Goal: Task Accomplishment & Management: Use online tool/utility

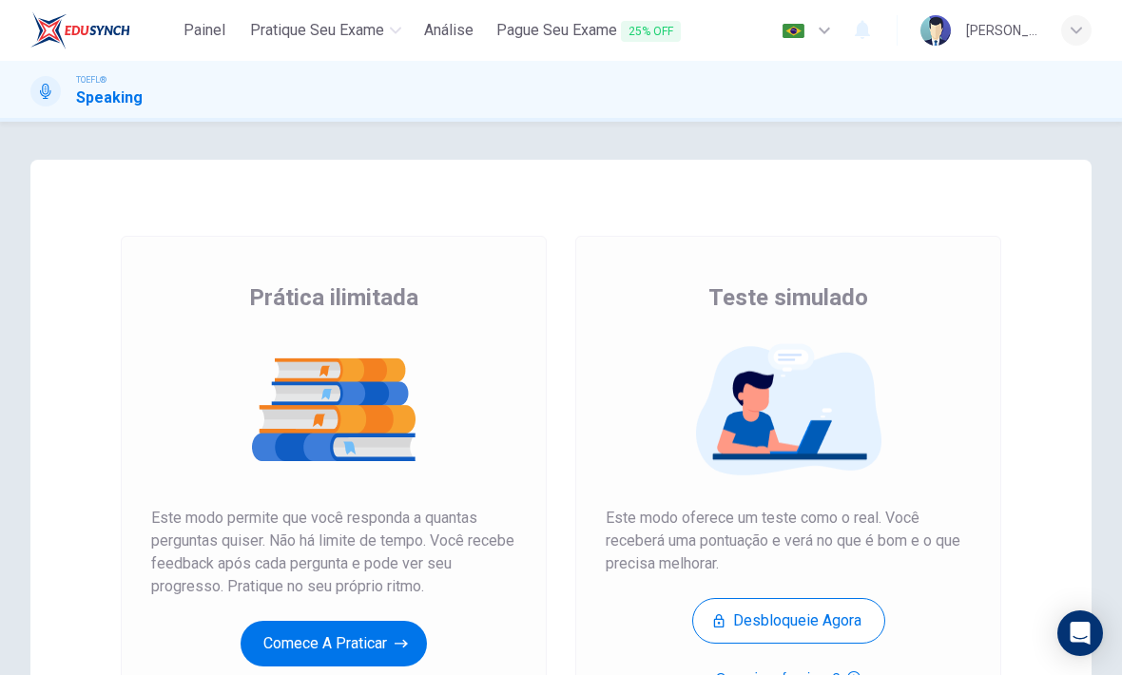
click at [218, 643] on div "Prática ilimitada Este modo permite que você responda a quantas perguntas quise…" at bounding box center [333, 474] width 365 height 384
click at [313, 642] on button "Comece a praticar" at bounding box center [334, 644] width 186 height 46
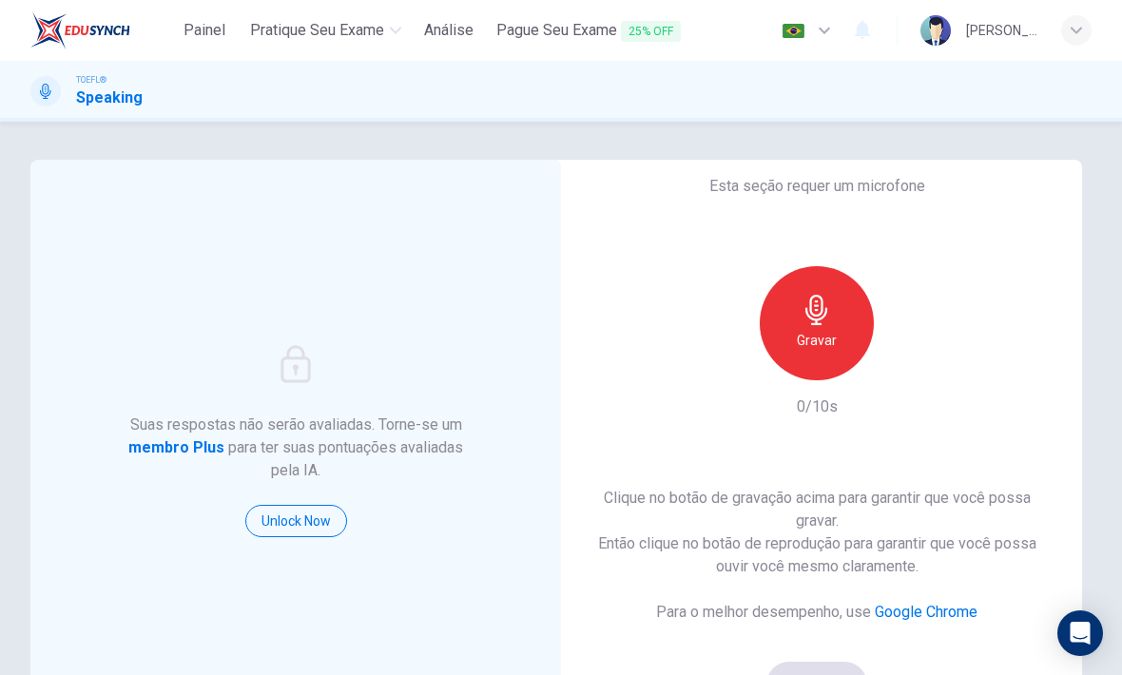
click at [834, 338] on h6 "Gravar" at bounding box center [817, 340] width 40 height 23
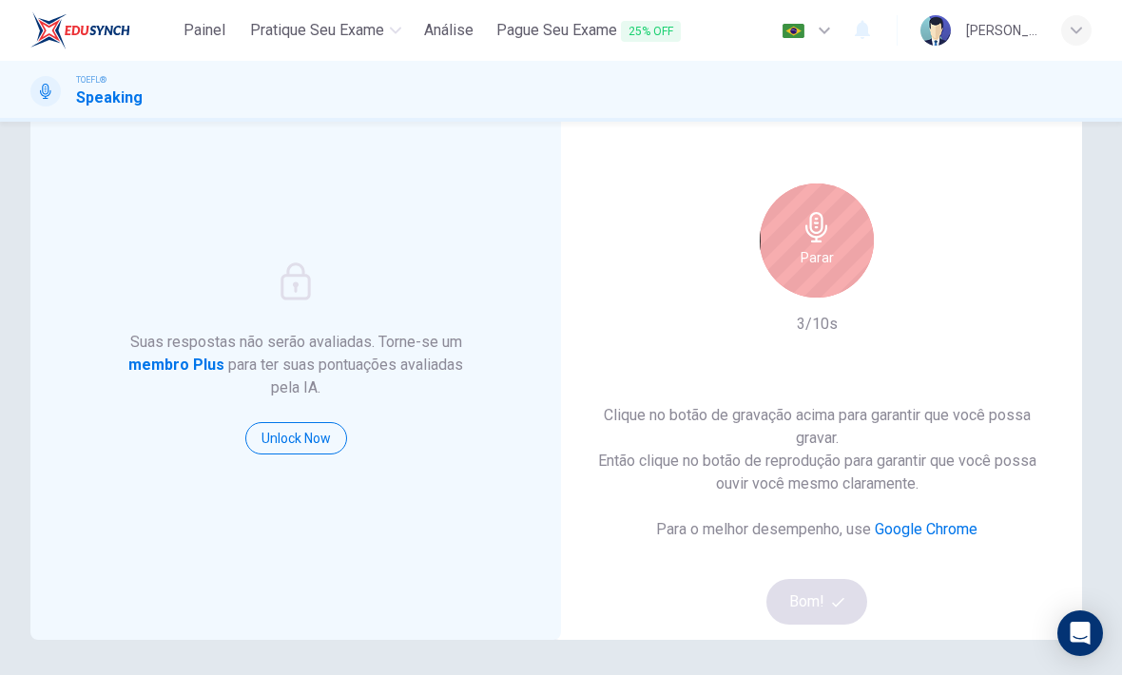
scroll to position [86, 0]
click at [834, 257] on div "Parar" at bounding box center [817, 238] width 114 height 114
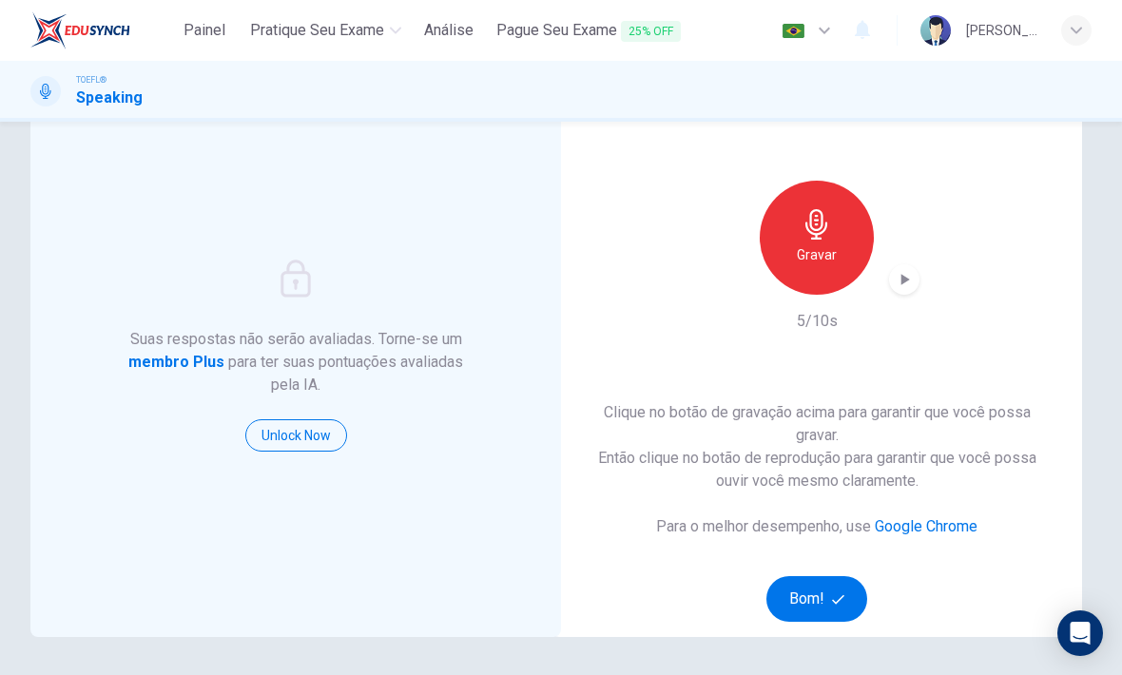
click at [842, 589] on button "Bom!" at bounding box center [817, 599] width 102 height 46
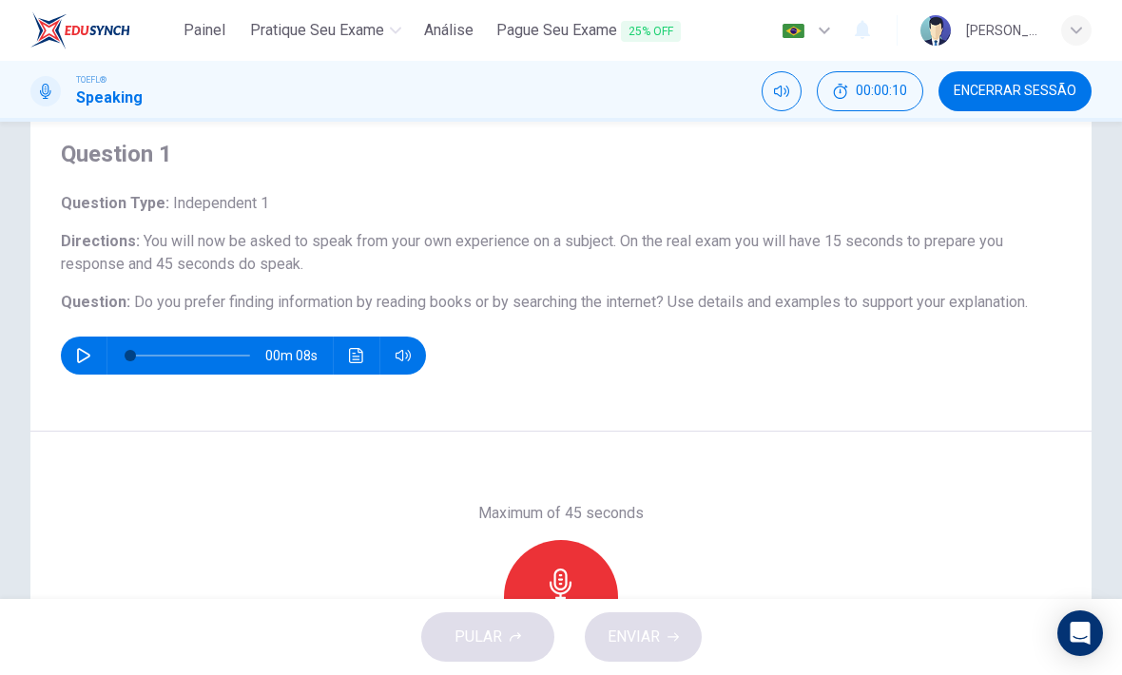
scroll to position [52, 0]
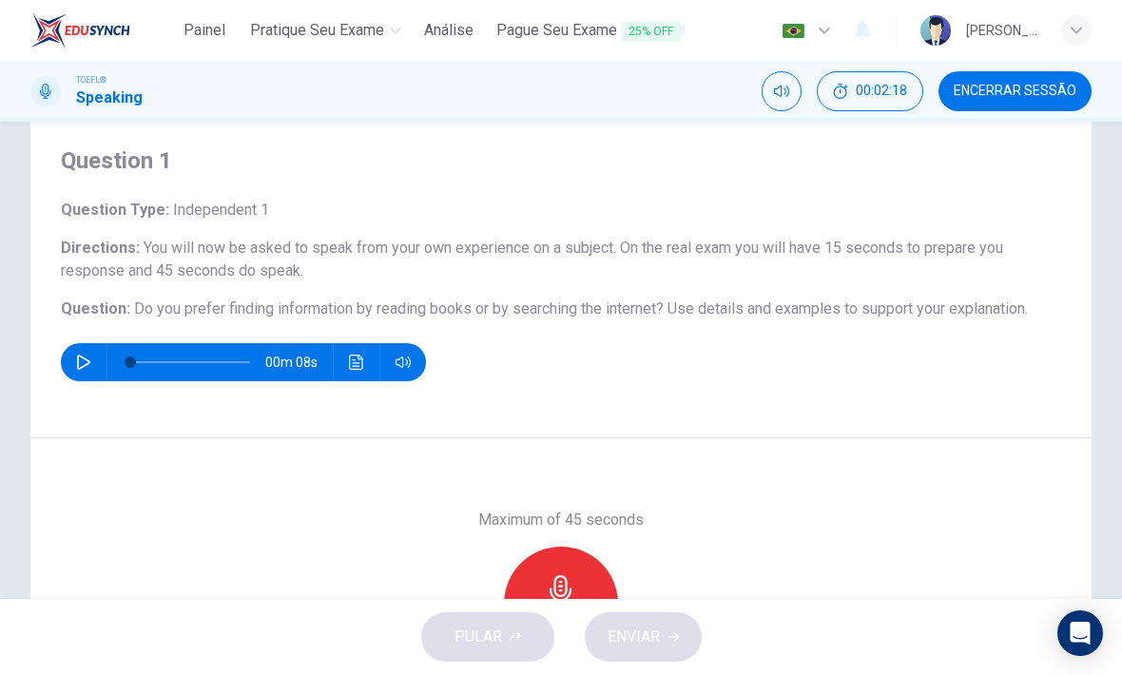
click at [75, 367] on button "button" at bounding box center [83, 362] width 30 height 38
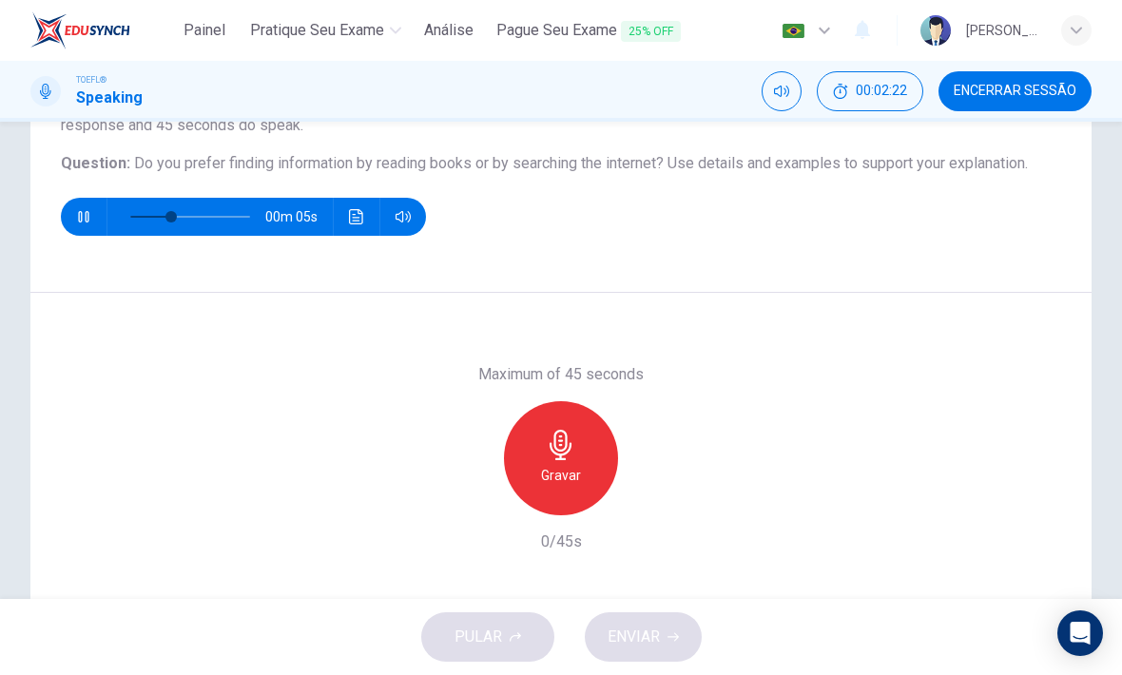
scroll to position [202, 0]
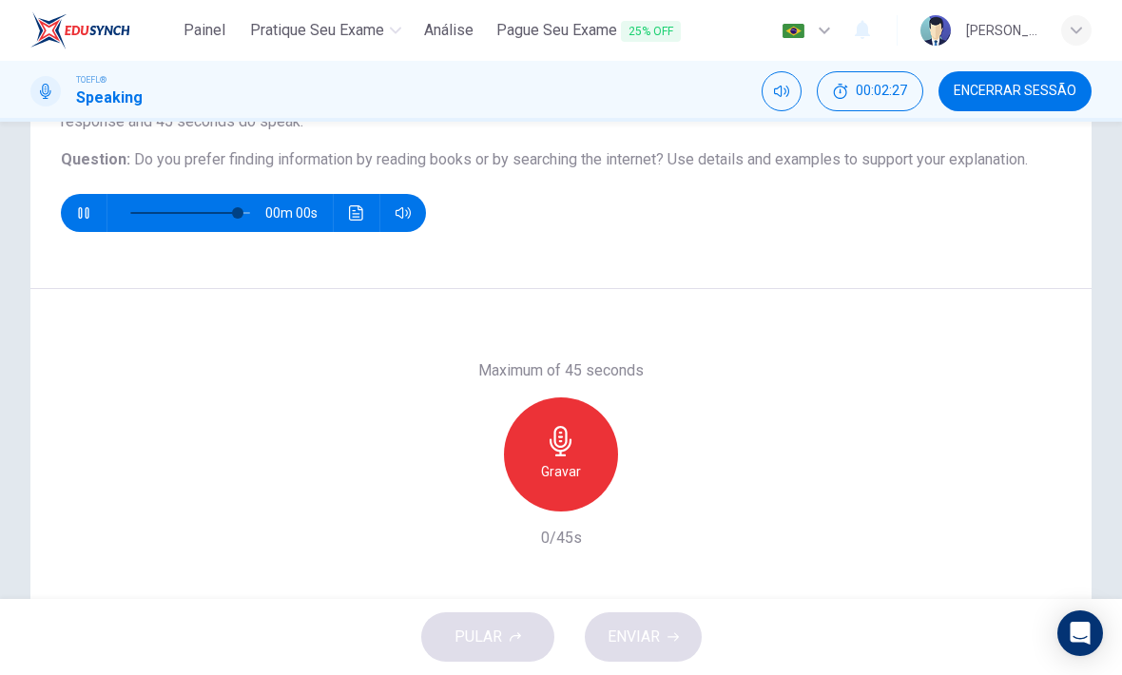
type input "0"
click at [565, 460] on h6 "Gravar" at bounding box center [561, 471] width 40 height 23
click at [650, 493] on icon "button" at bounding box center [648, 496] width 19 height 19
click at [665, 631] on button "ENVIAR" at bounding box center [643, 636] width 117 height 49
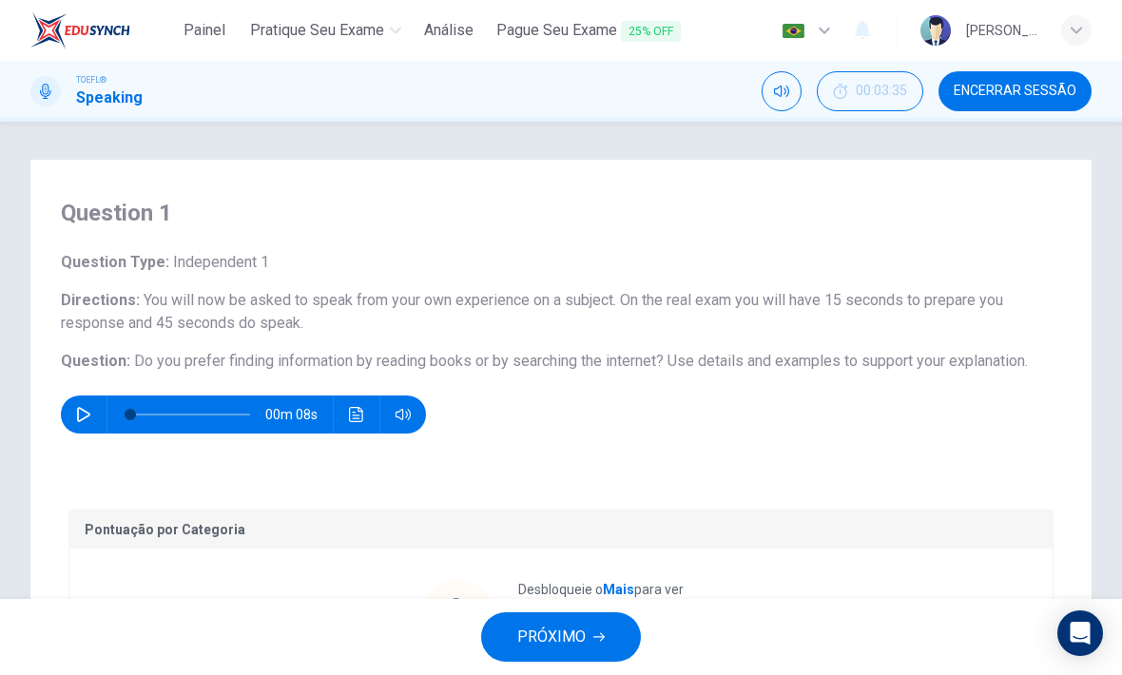
scroll to position [0, 0]
click at [538, 626] on span "PRÓXIMO" at bounding box center [551, 637] width 68 height 27
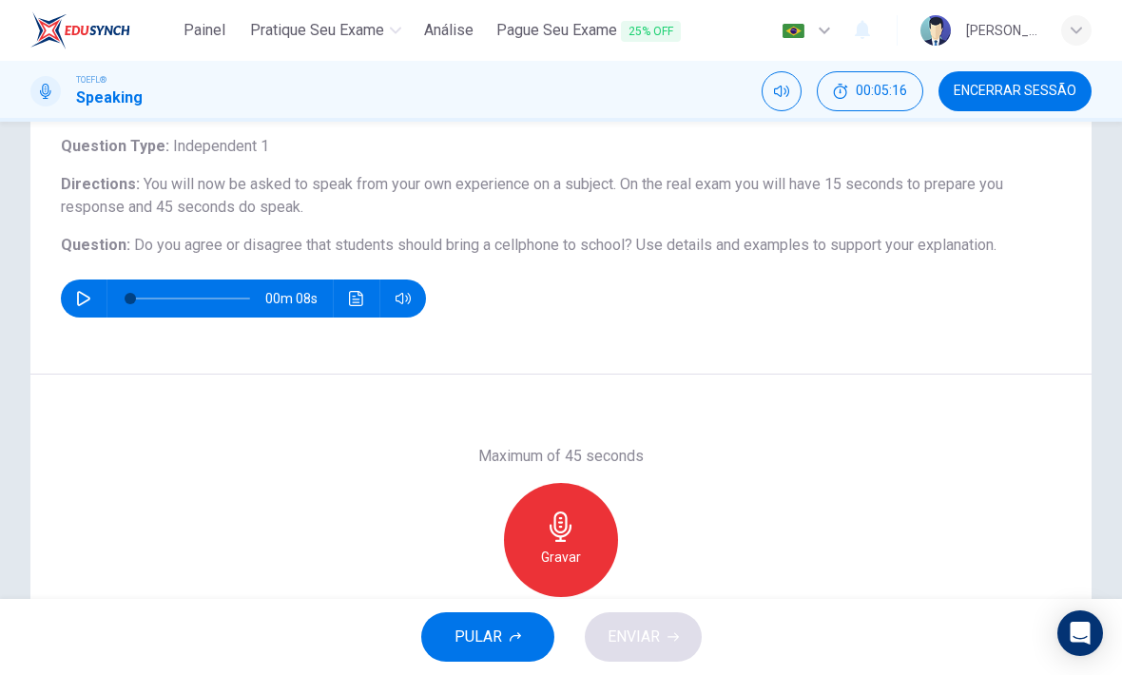
scroll to position [133, 0]
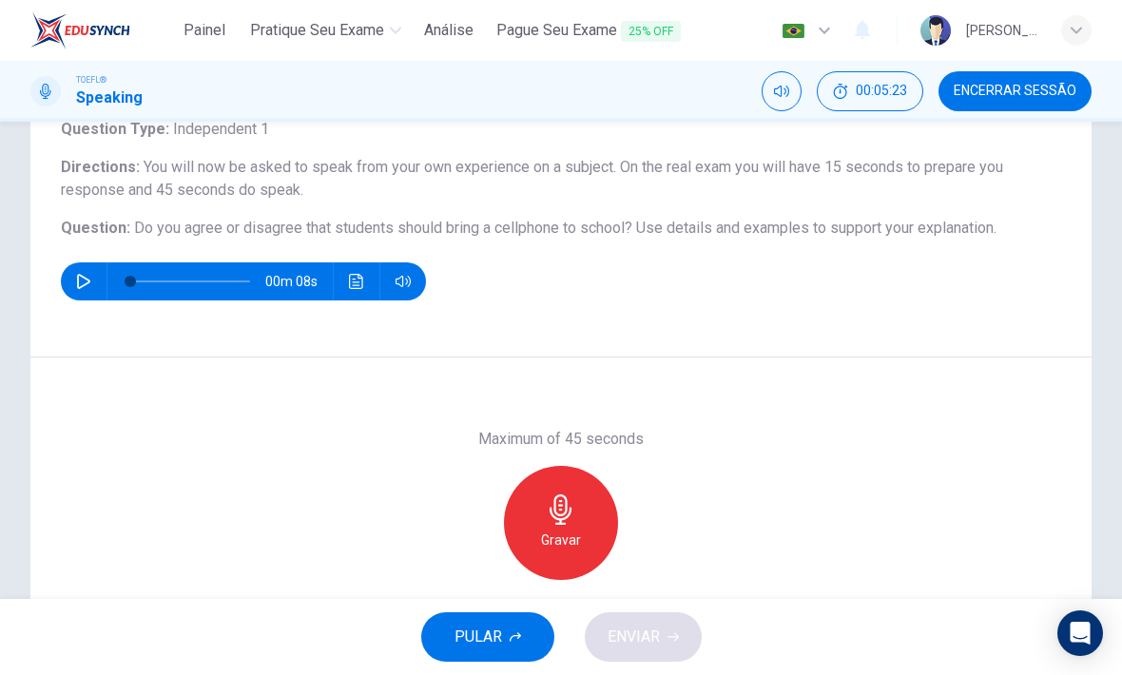
click at [571, 494] on icon "button" at bounding box center [561, 509] width 30 height 30
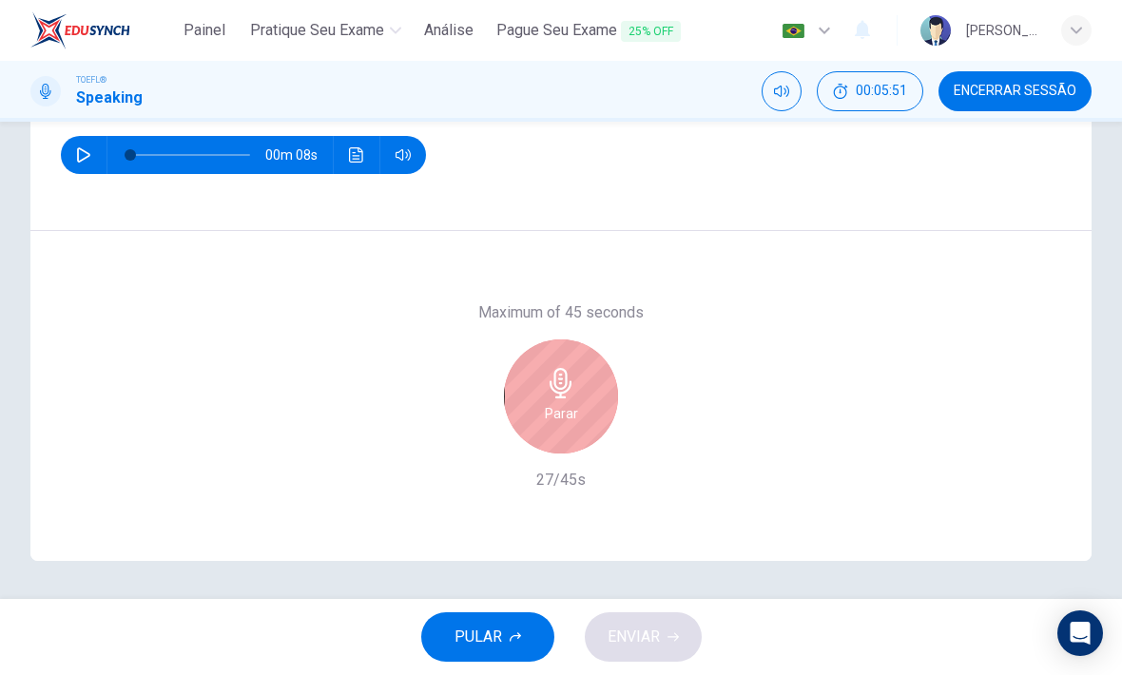
scroll to position [260, 0]
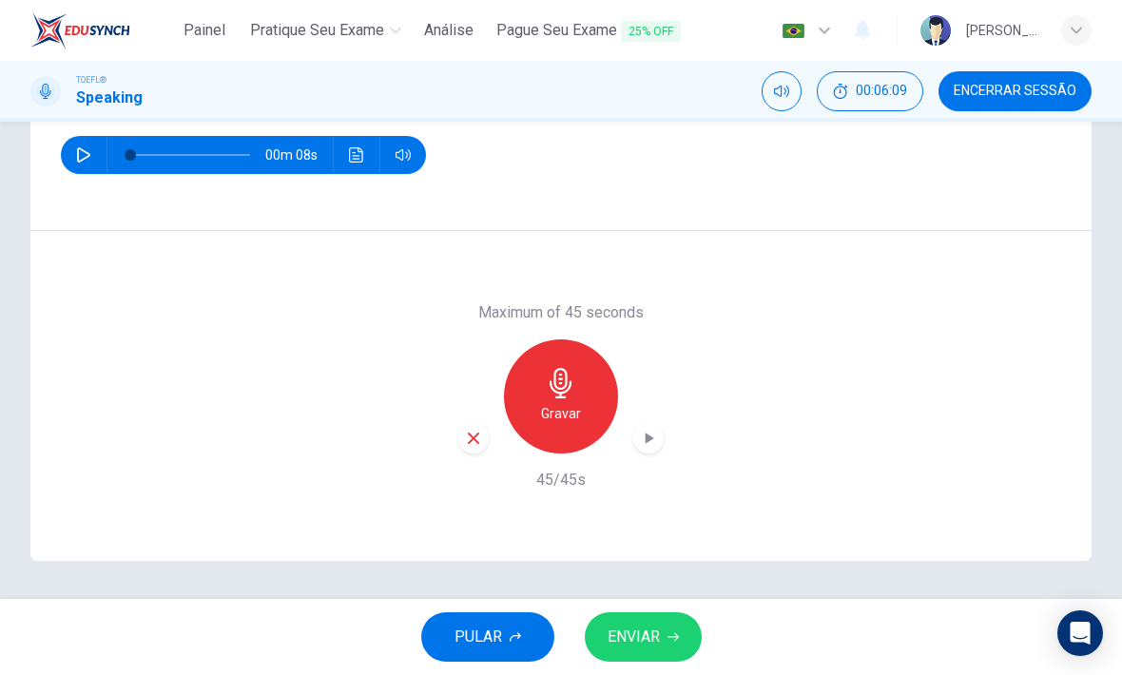
click at [541, 412] on h6 "Gravar" at bounding box center [561, 413] width 40 height 23
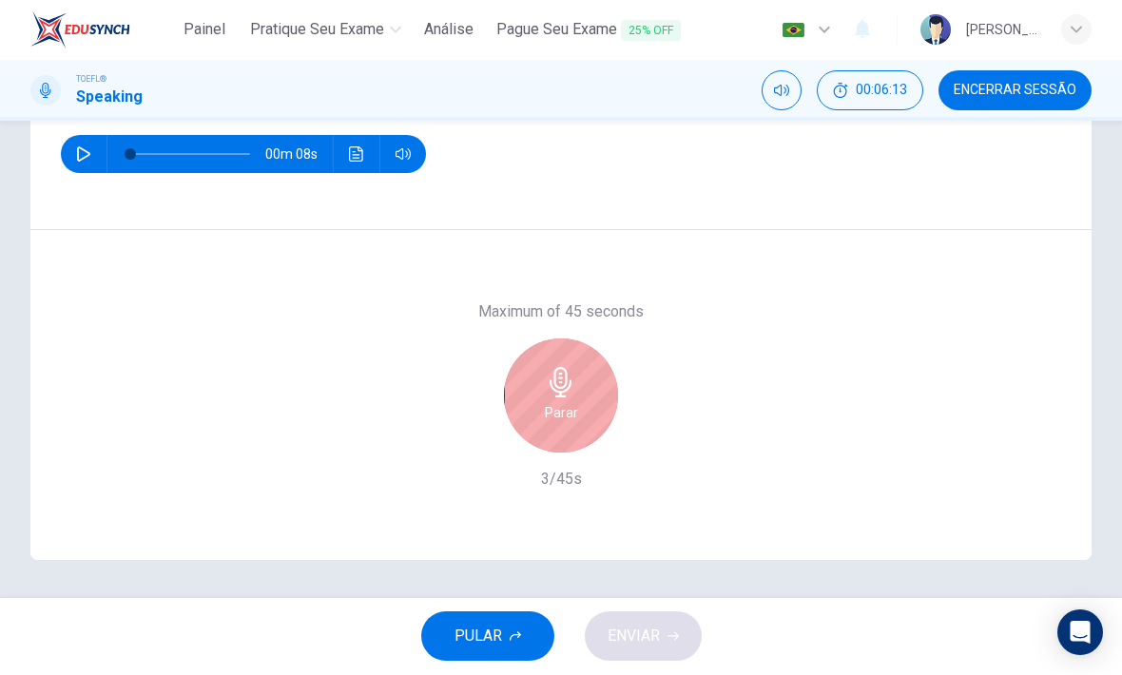
click at [537, 400] on div "Parar" at bounding box center [561, 396] width 114 height 114
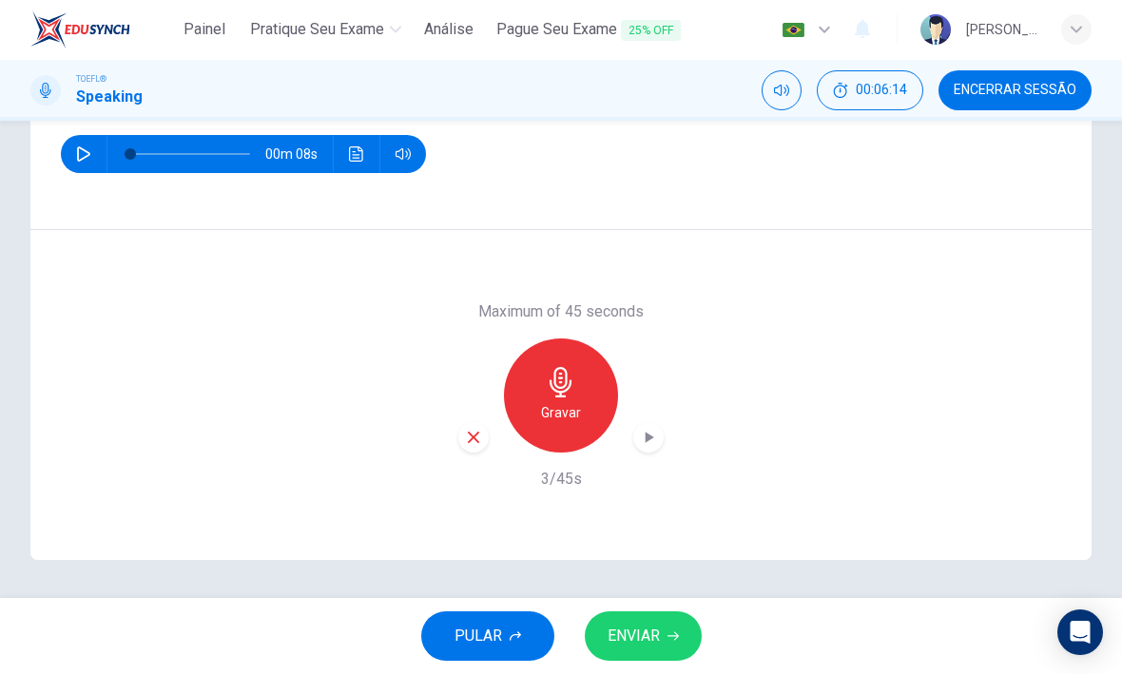
click at [475, 436] on icon "button" at bounding box center [473, 438] width 11 height 11
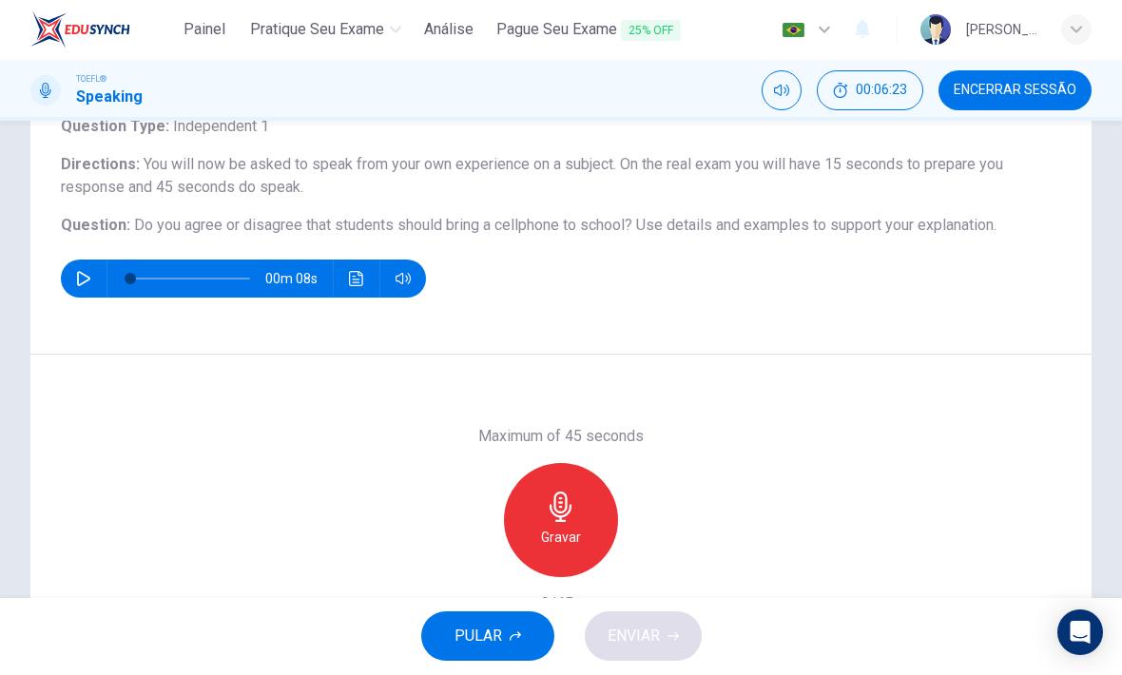
scroll to position [136, 0]
click at [490, 637] on span "PULAR" at bounding box center [479, 637] width 48 height 27
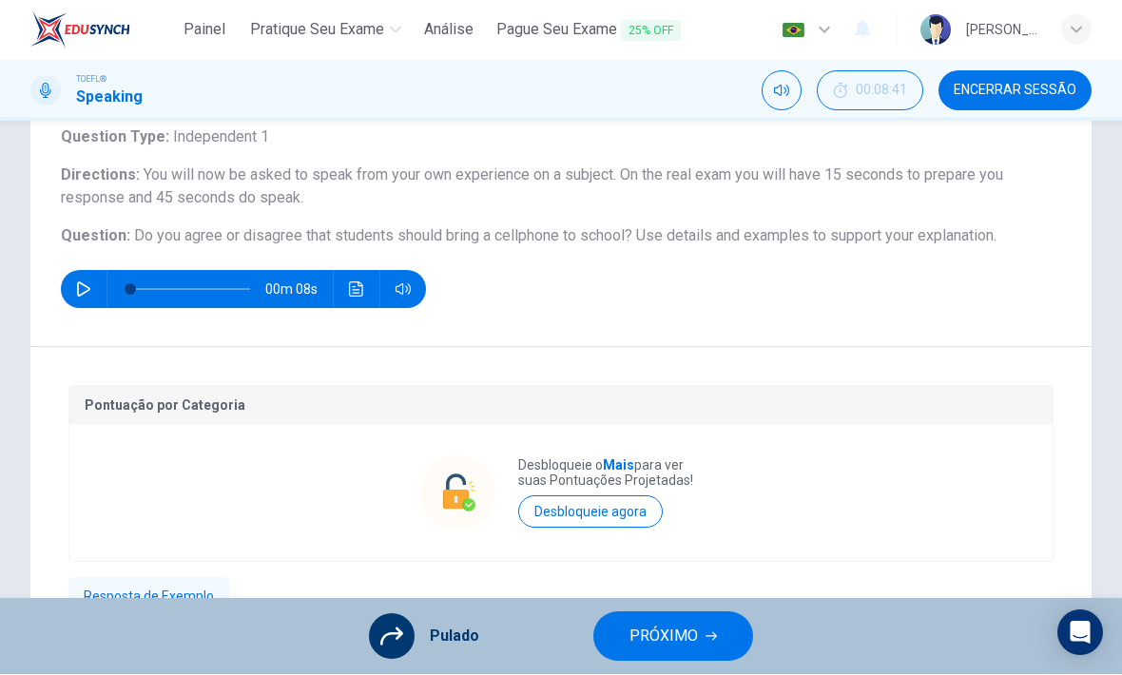
scroll to position [122, 0]
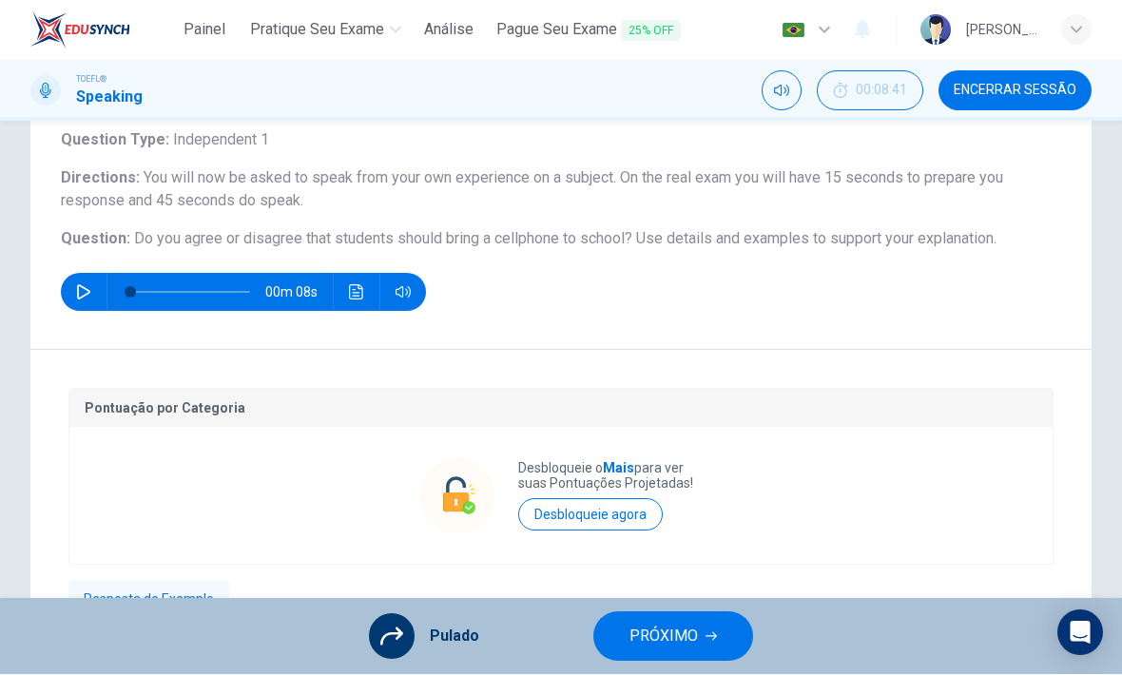
click at [708, 634] on icon "button" at bounding box center [711, 636] width 11 height 11
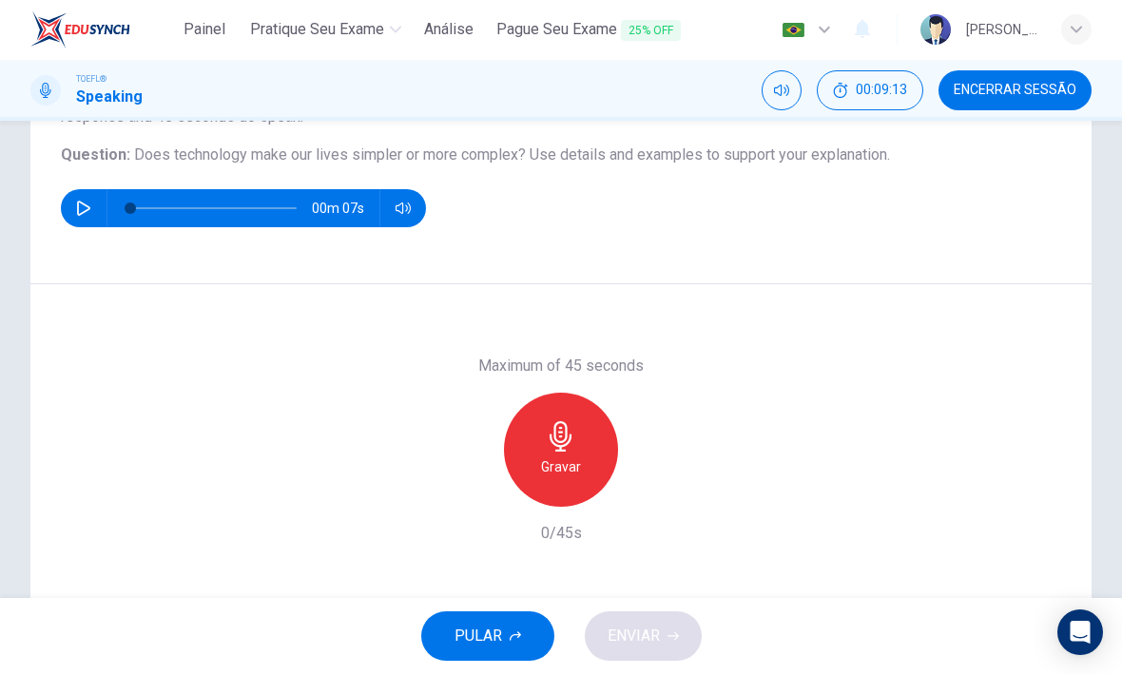
scroll to position [204, 0]
click at [562, 460] on h6 "Gravar" at bounding box center [561, 468] width 40 height 23
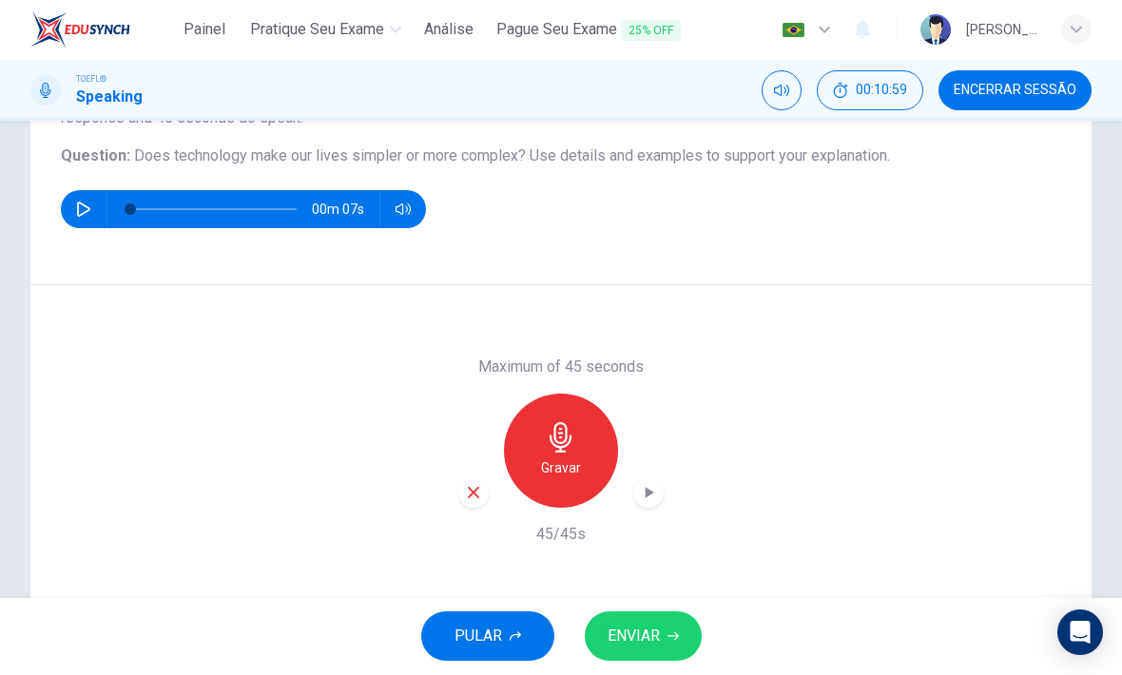
click at [657, 625] on span "ENVIAR" at bounding box center [634, 637] width 52 height 27
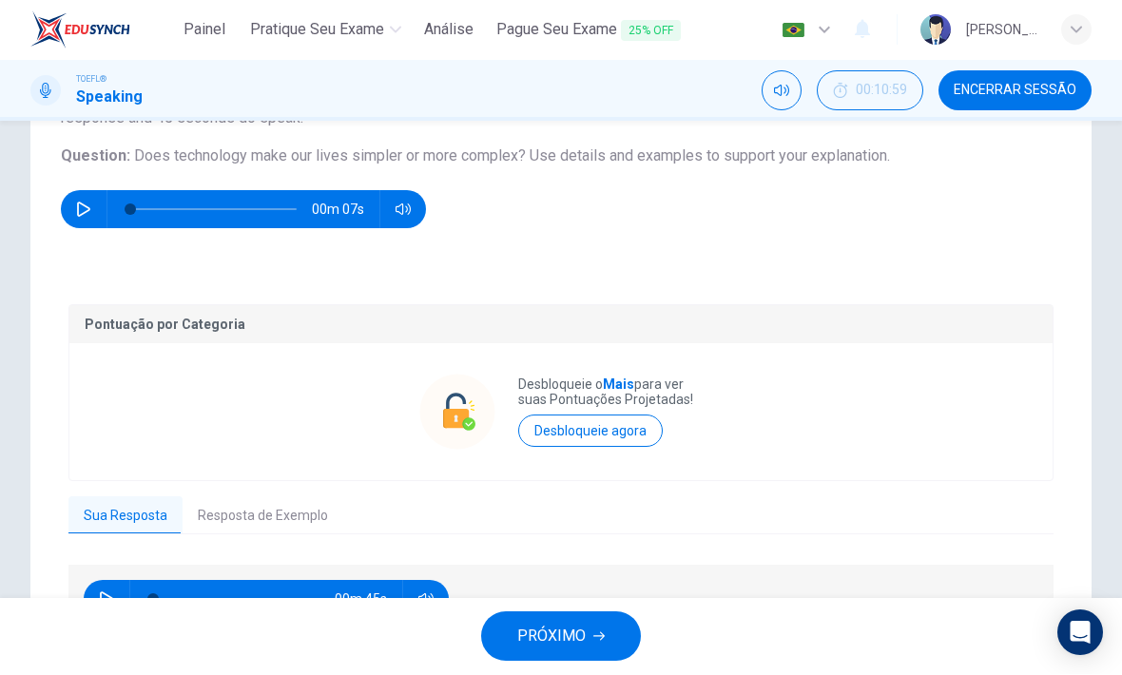
click at [1043, 99] on button "Encerrar Sessão" at bounding box center [1015, 91] width 153 height 40
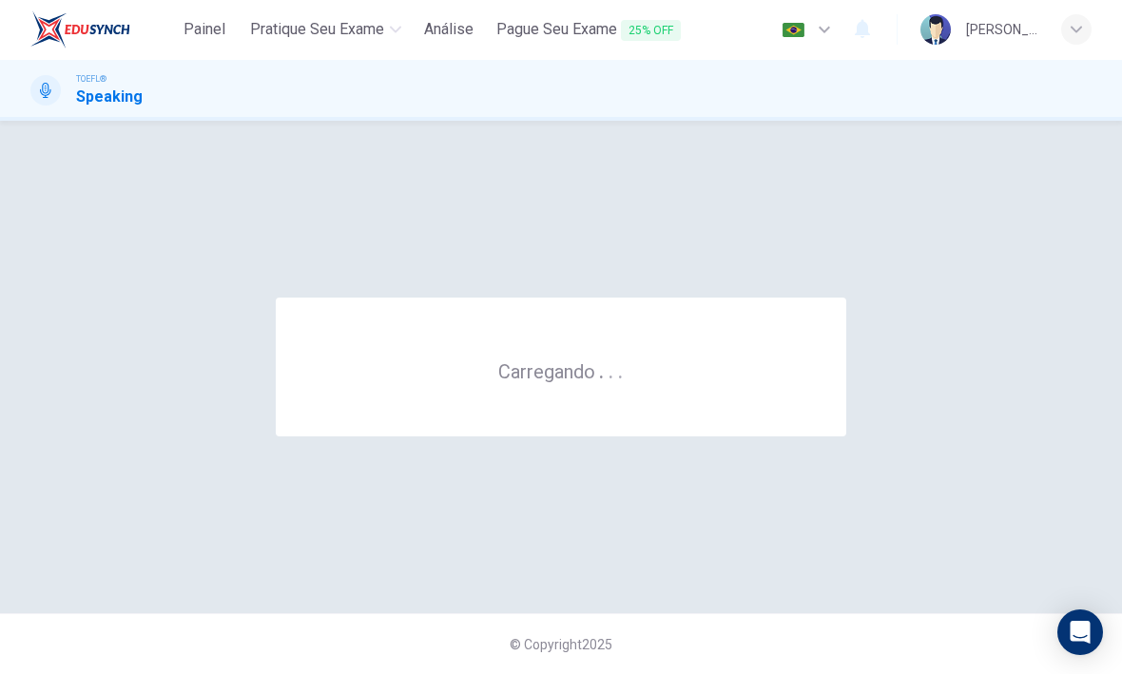
scroll to position [0, 0]
